Goal: Book appointment/travel/reservation

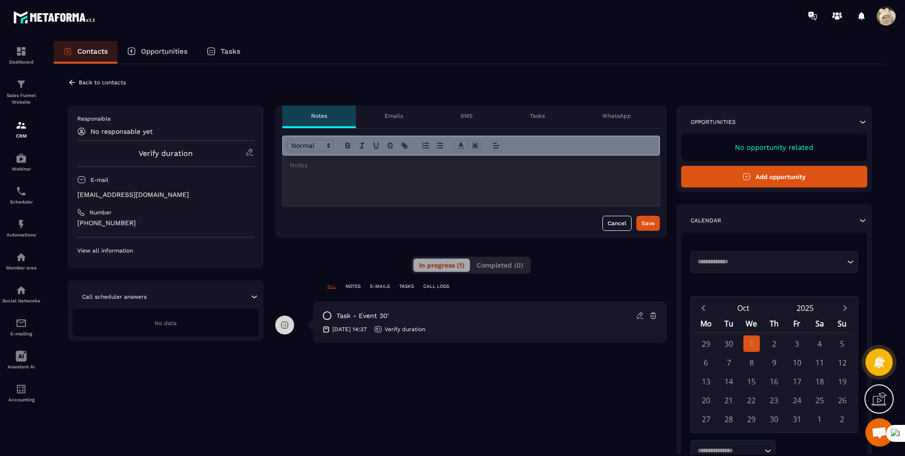
scroll to position [97, 0]
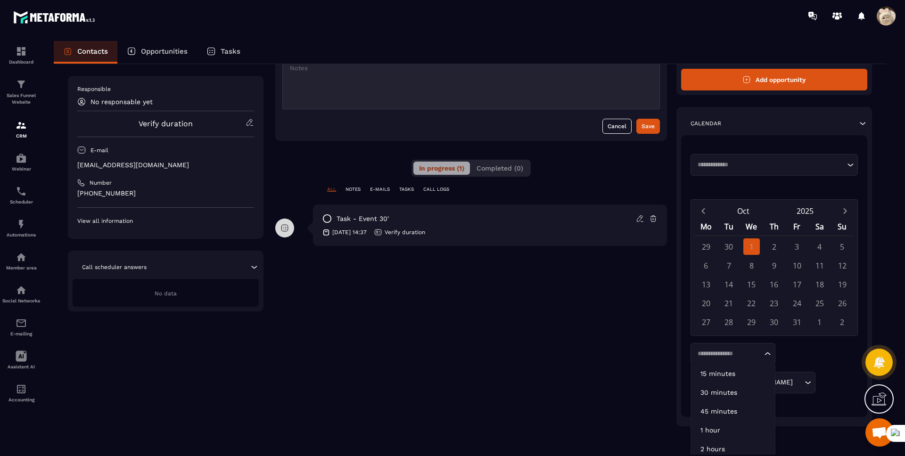
click at [712, 360] on div "Loading..." at bounding box center [732, 354] width 85 height 22
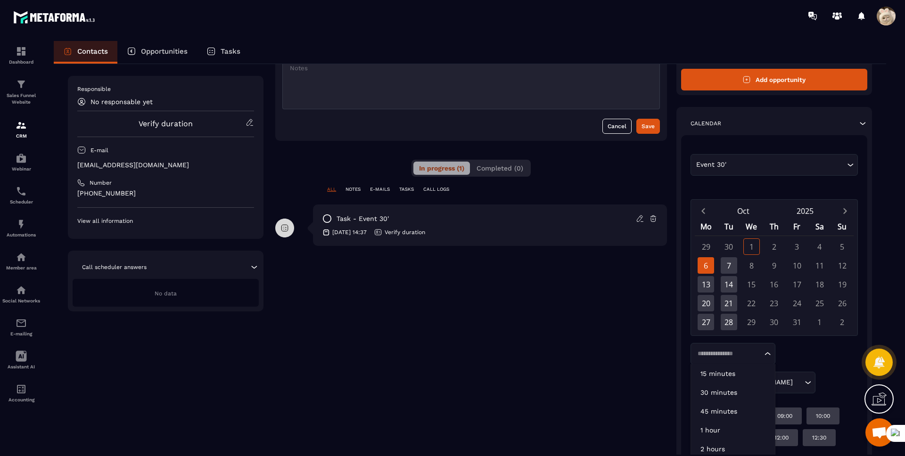
click at [654, 366] on div "**********" at bounding box center [471, 247] width 392 height 478
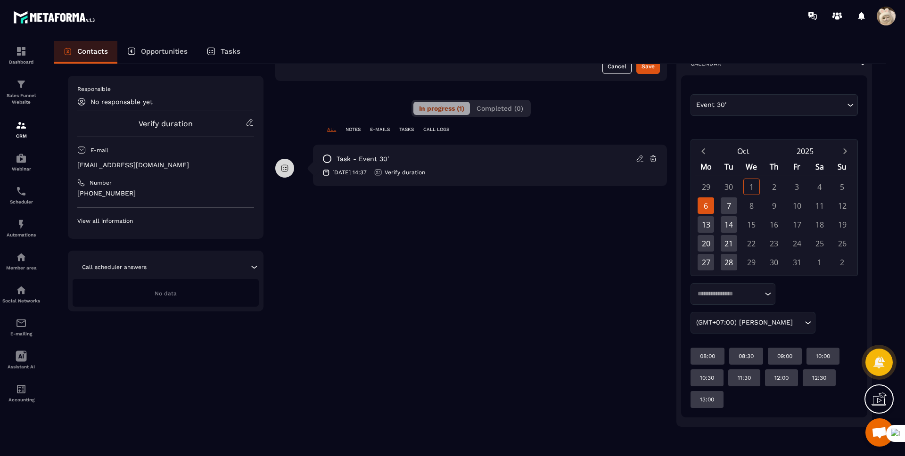
scroll to position [157, 0]
click at [704, 295] on input "Search for option" at bounding box center [728, 293] width 68 height 9
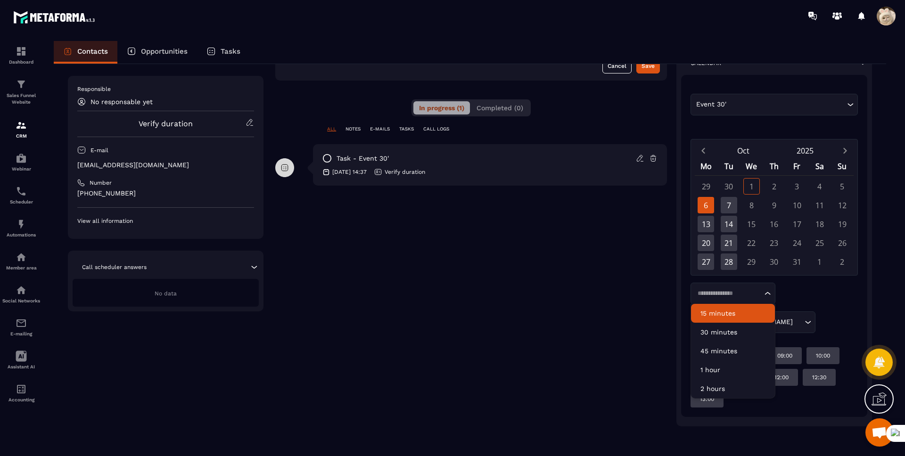
click at [708, 314] on p "15 minutes" at bounding box center [732, 313] width 65 height 9
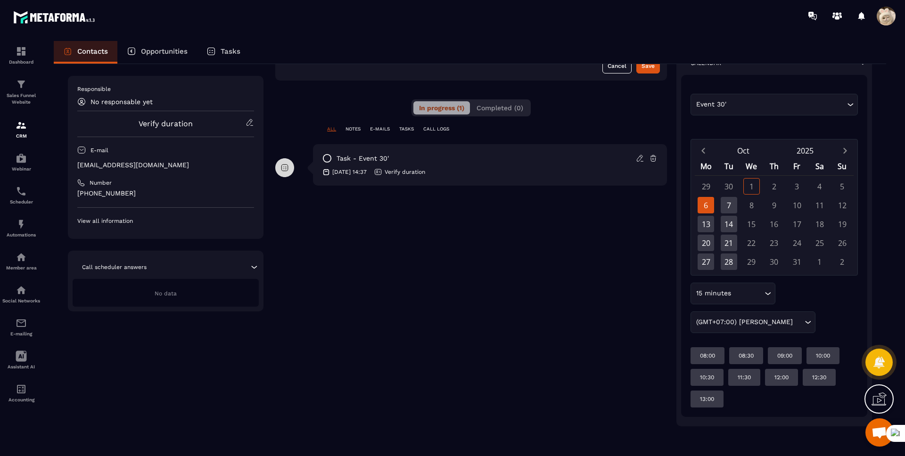
click at [713, 339] on div "Event 30' Loading... [DATE] Mo Tu We Th Fr Sa Su 29 30 1 2 3 4 5 6 7 8 9 10 11 …" at bounding box center [773, 251] width 167 height 314
click at [705, 208] on div "6" at bounding box center [705, 205] width 16 height 16
click at [724, 208] on div "7" at bounding box center [728, 205] width 16 height 16
click at [703, 210] on div "6" at bounding box center [705, 205] width 16 height 16
click at [719, 293] on div "15 minutes" at bounding box center [728, 293] width 70 height 9
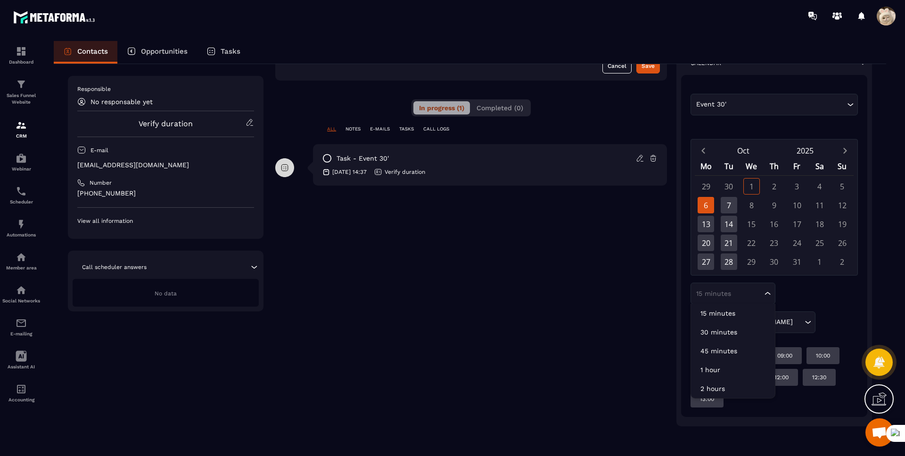
click at [719, 293] on input "Search for option" at bounding box center [728, 293] width 68 height 9
click at [806, 298] on div "15 minutes Loading... 15 minutes 30 minutes 45 minutes 1 hour 2 hours (GMT+07:0…" at bounding box center [773, 308] width 167 height 50
